Goal: Navigation & Orientation: Find specific page/section

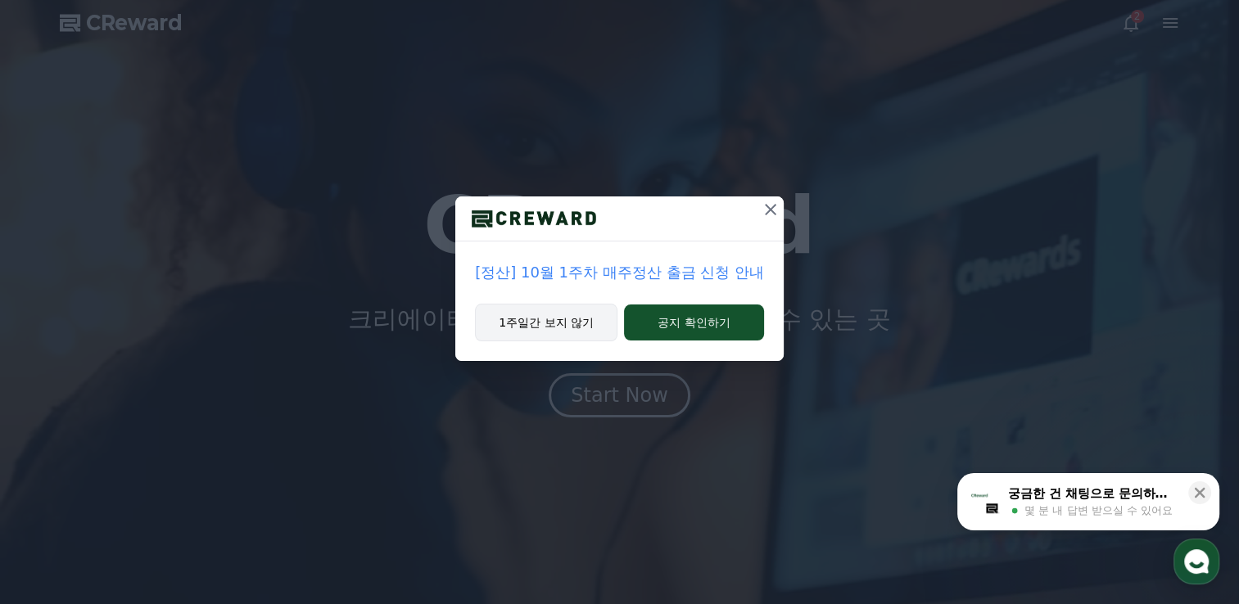
click at [551, 323] on button "1주일간 보지 않기" at bounding box center [546, 323] width 142 height 38
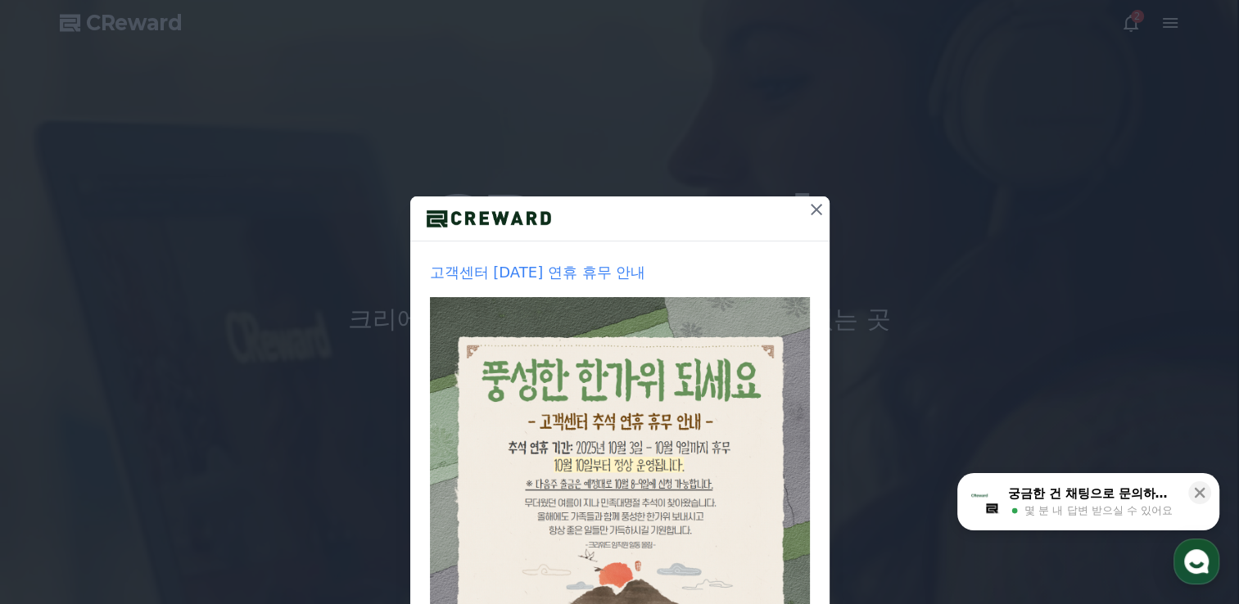
click at [810, 208] on icon at bounding box center [815, 209] width 11 height 11
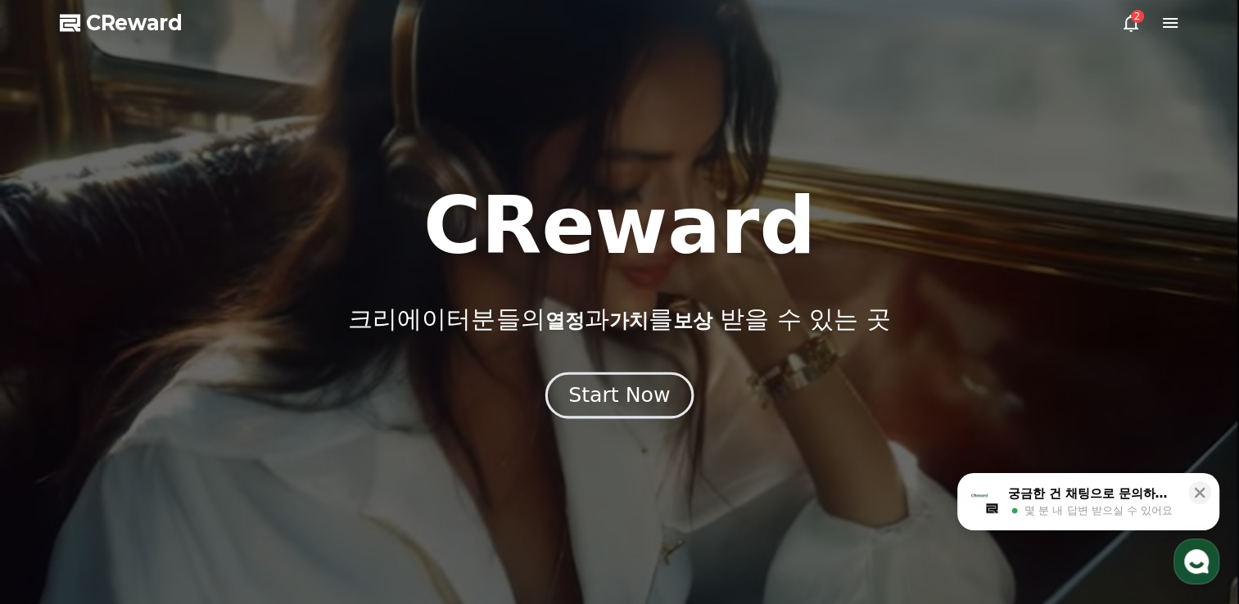
click at [625, 389] on div "Start Now" at bounding box center [619, 395] width 102 height 28
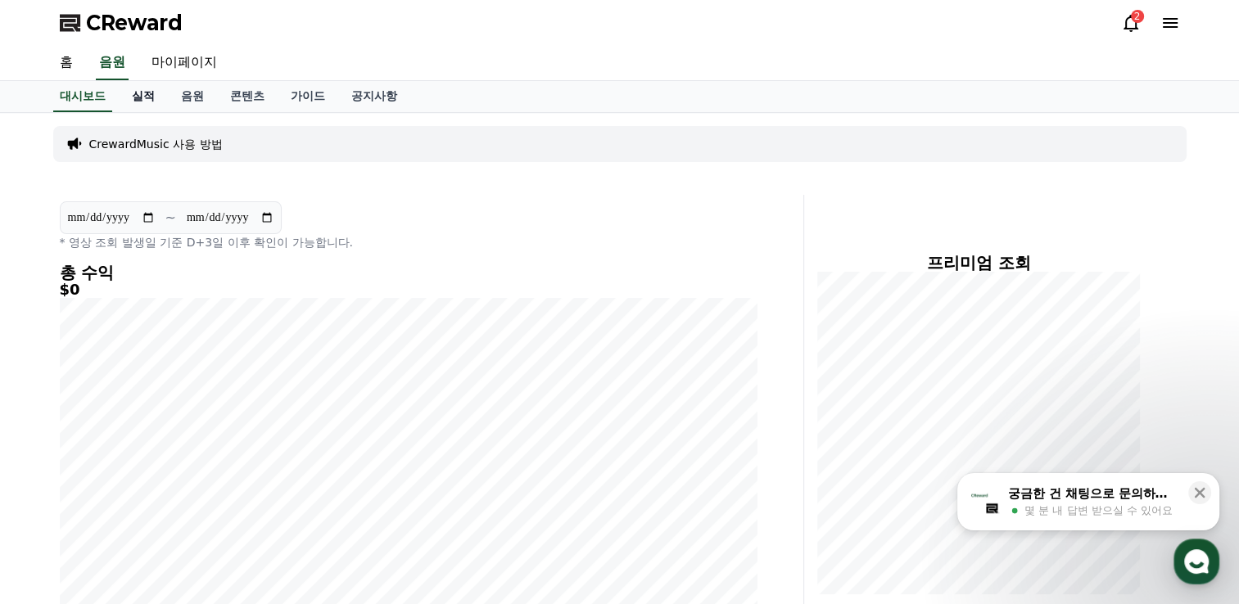
click at [134, 91] on link "실적" at bounding box center [143, 96] width 49 height 31
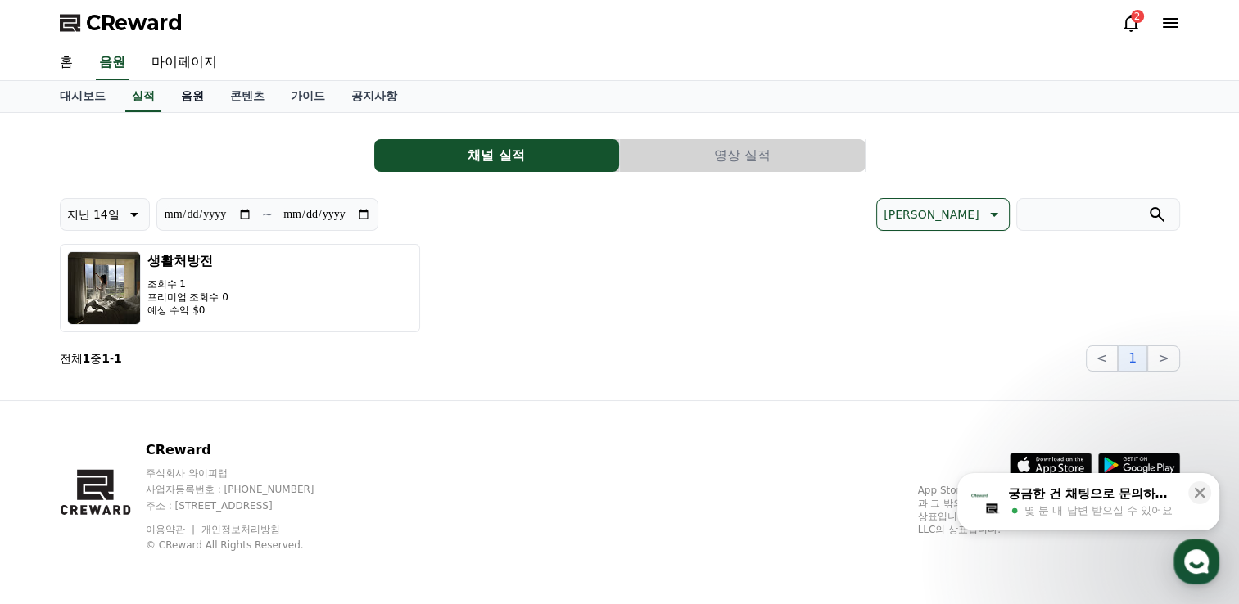
click at [177, 100] on link "음원" at bounding box center [192, 96] width 49 height 31
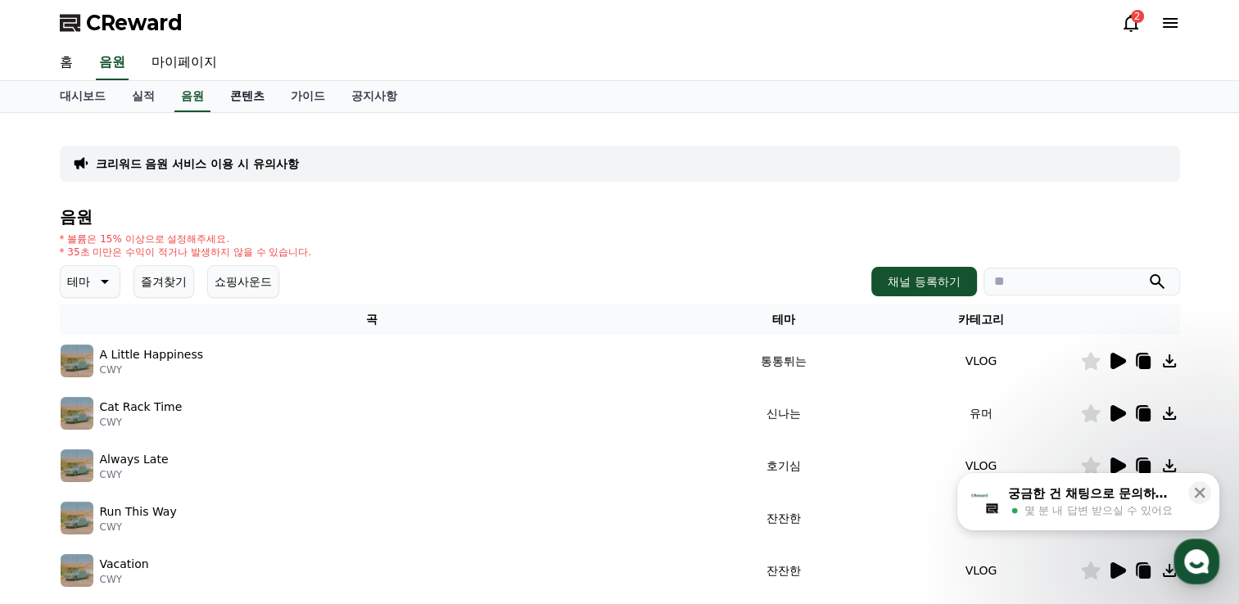
click at [249, 97] on link "콘텐츠" at bounding box center [247, 96] width 61 height 31
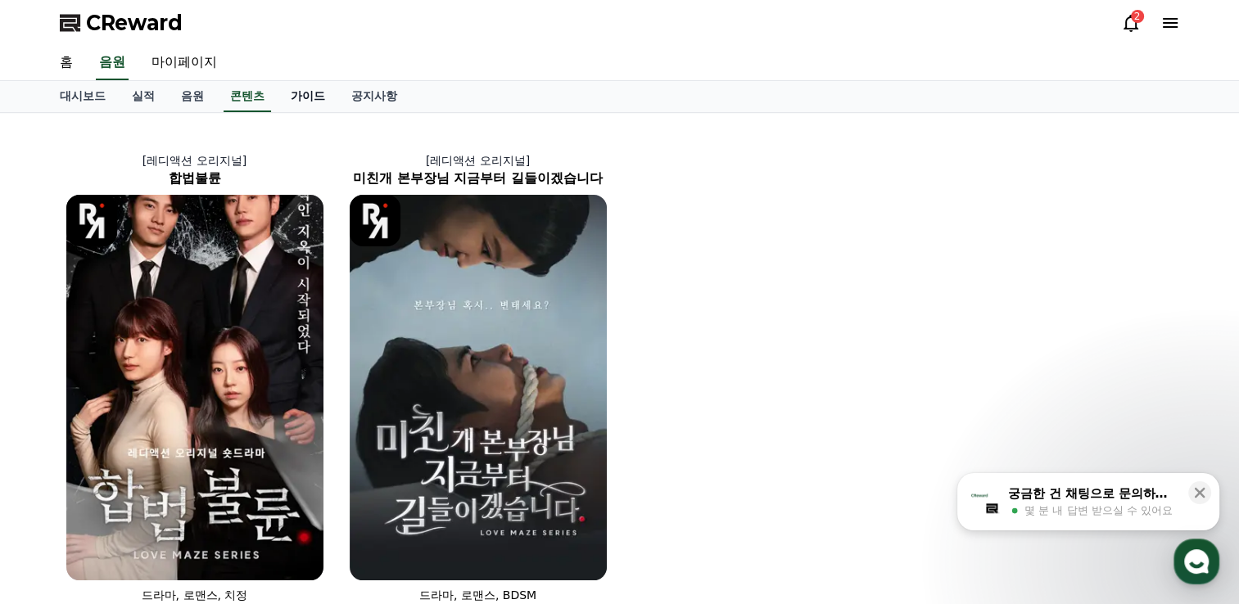
click at [310, 106] on link "가이드" at bounding box center [308, 96] width 61 height 31
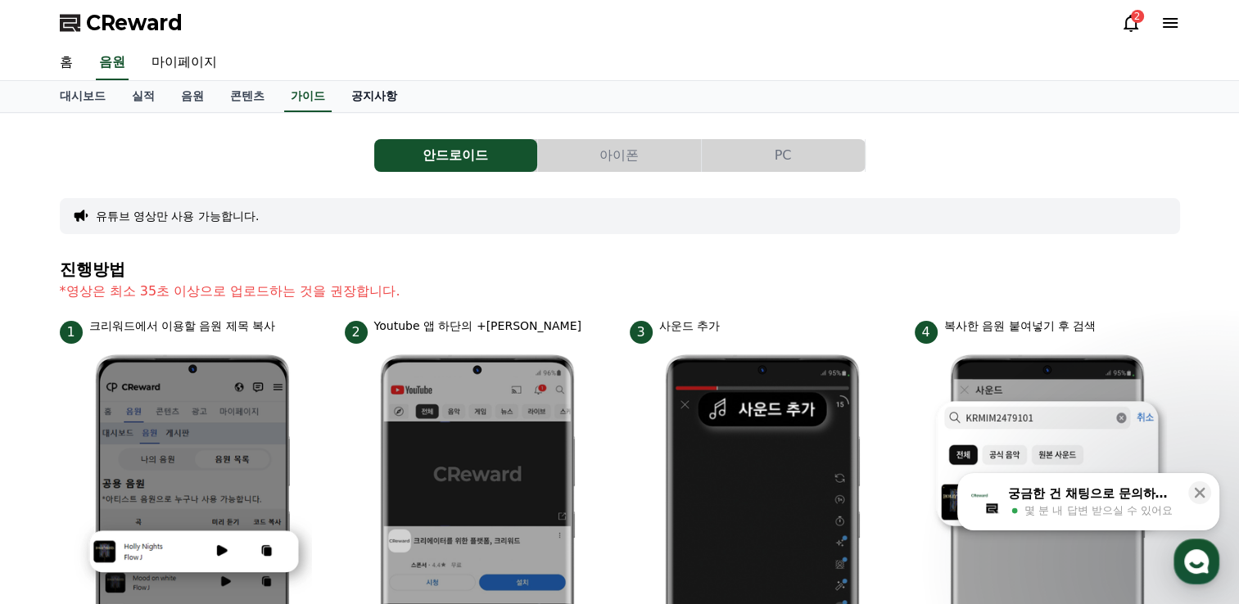
click at [368, 106] on link "공지사항" at bounding box center [374, 96] width 72 height 31
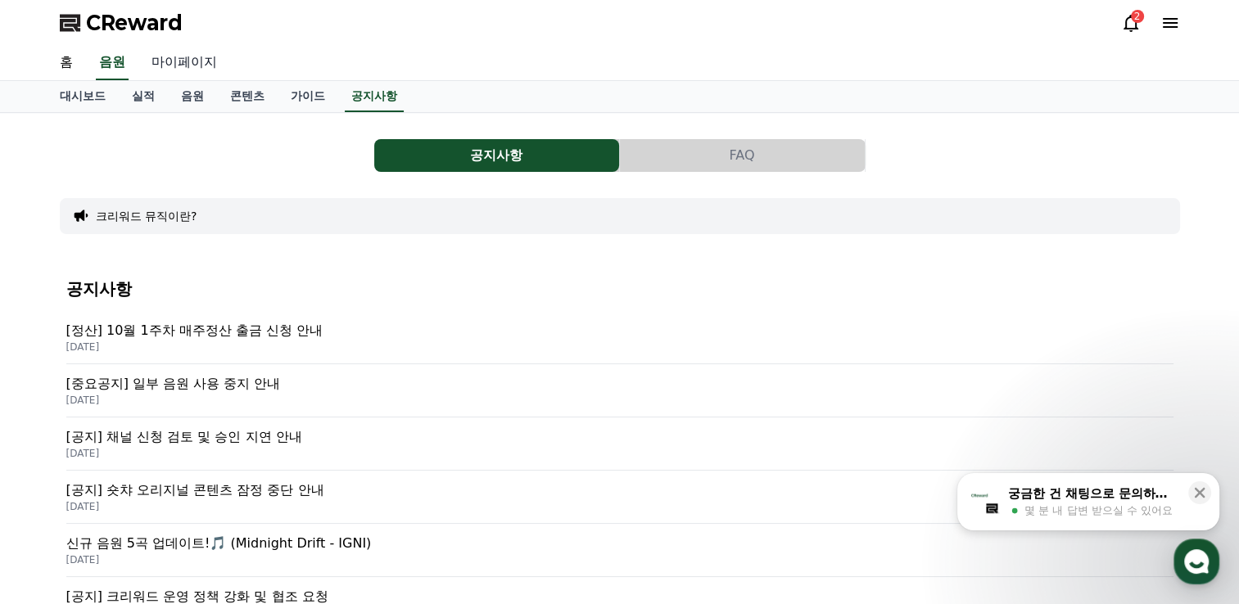
click at [187, 67] on link "마이페이지" at bounding box center [184, 63] width 92 height 34
select select "**********"
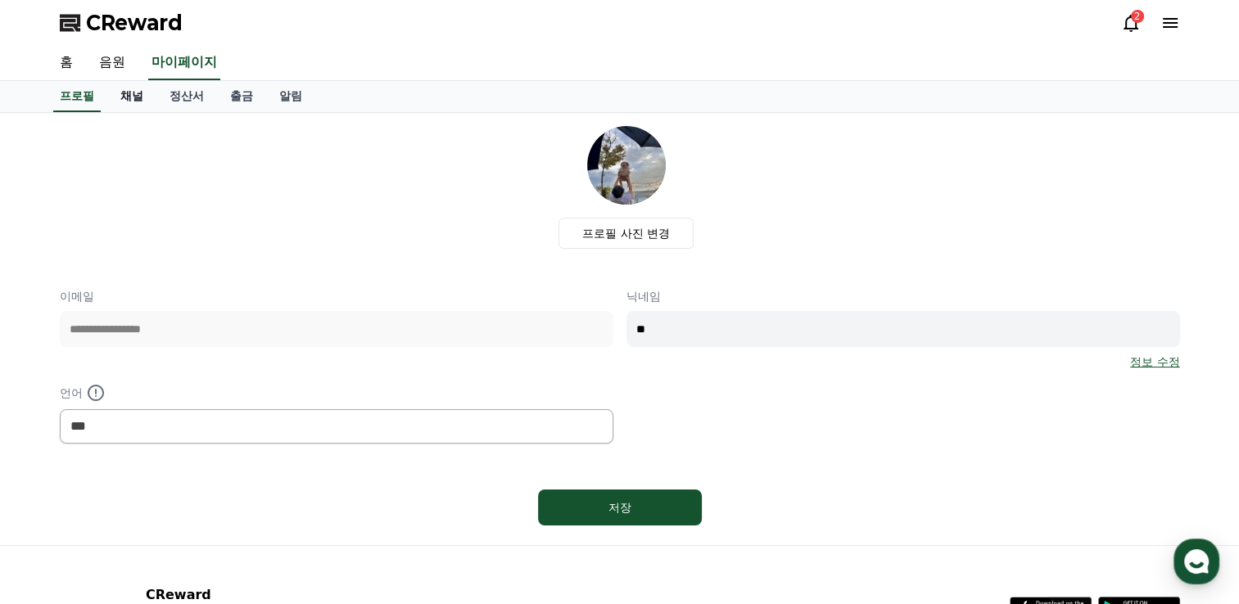
click at [128, 90] on link "채널" at bounding box center [131, 96] width 49 height 31
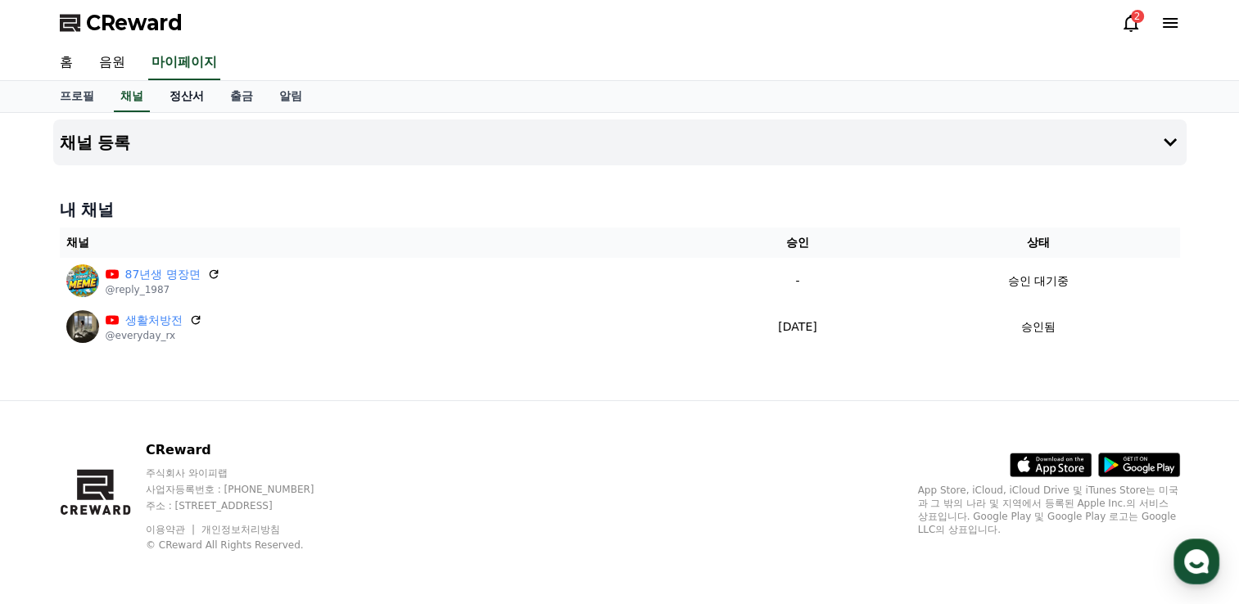
click at [172, 93] on link "정산서" at bounding box center [186, 96] width 61 height 31
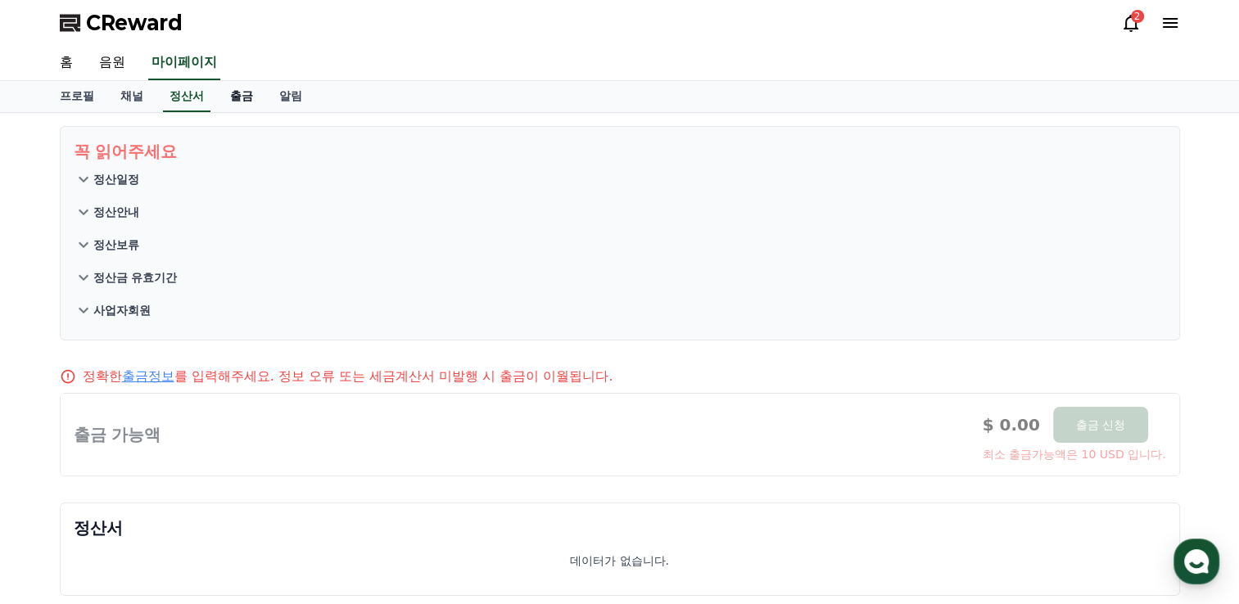
click at [239, 107] on link "출금" at bounding box center [241, 96] width 49 height 31
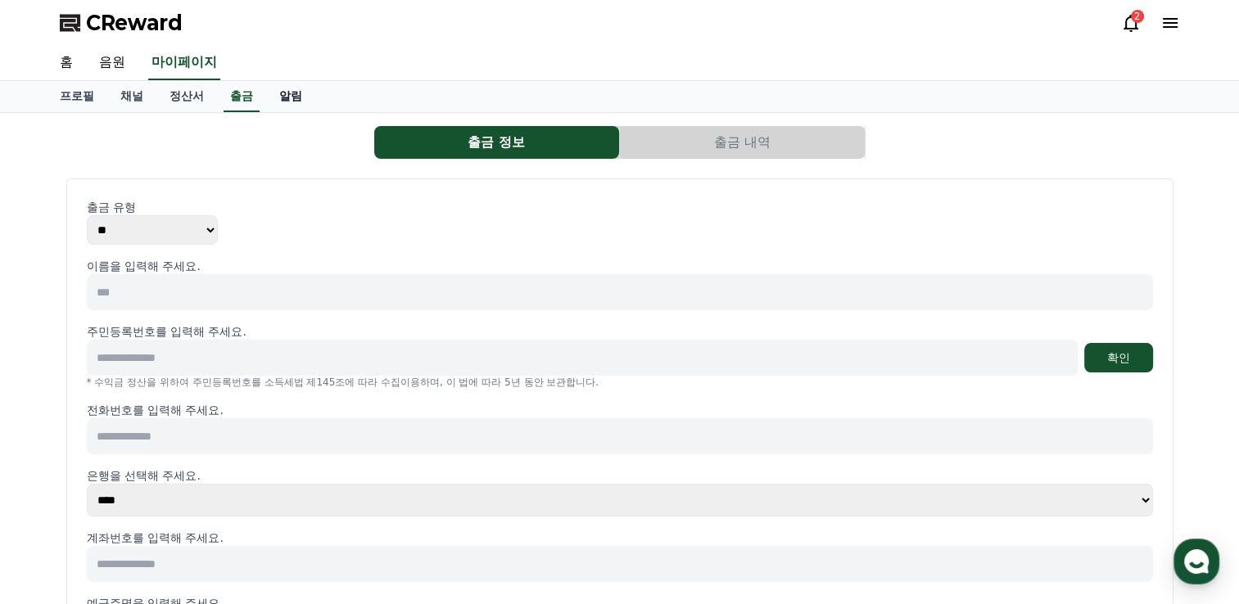
click at [296, 107] on link "알림" at bounding box center [290, 96] width 49 height 31
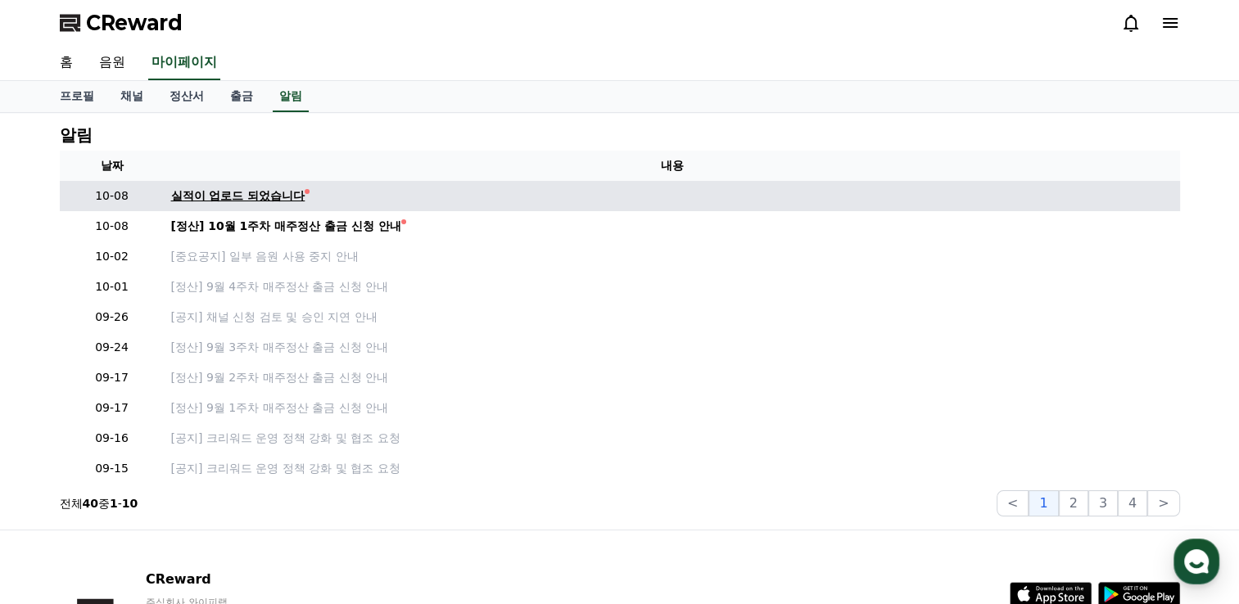
click at [242, 201] on div "실적이 업로드 되었습니다" at bounding box center [238, 195] width 134 height 17
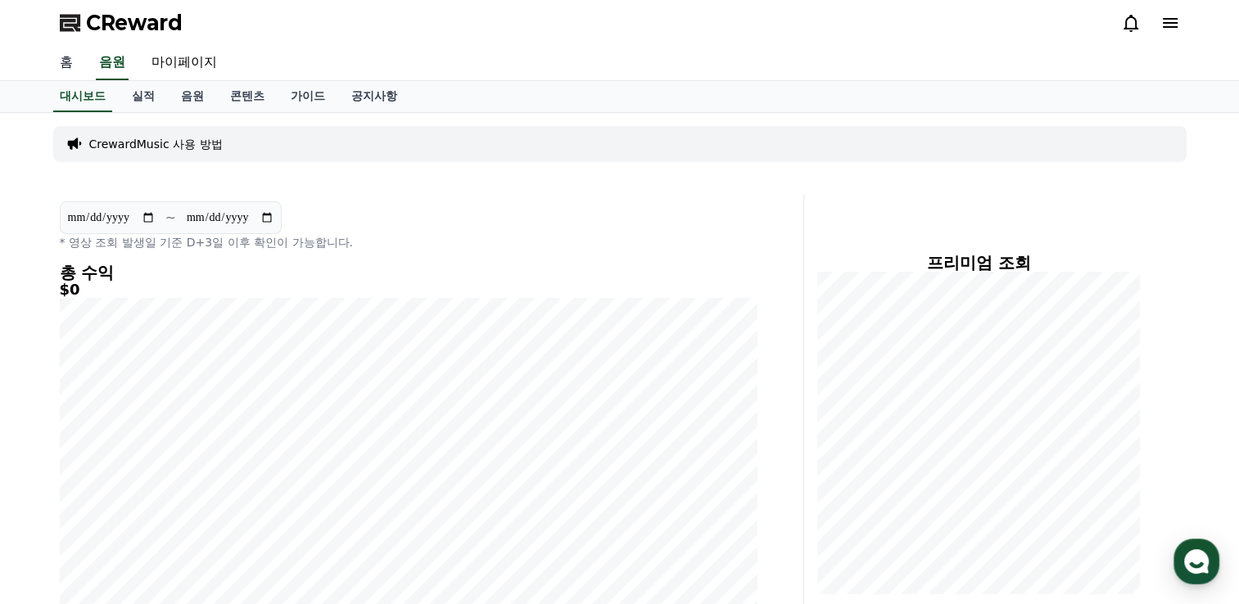
click at [66, 49] on link "홈" at bounding box center [66, 63] width 39 height 34
